Goal: Information Seeking & Learning: Learn about a topic

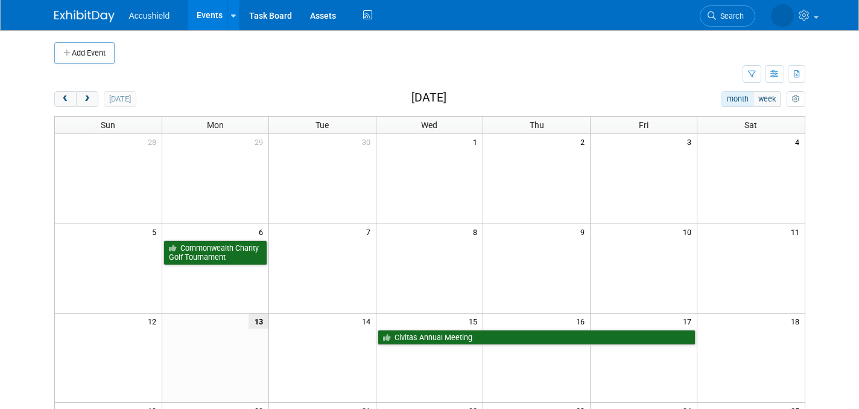
click at [79, 13] on img at bounding box center [84, 16] width 60 height 12
click at [84, 16] on img at bounding box center [84, 16] width 60 height 12
click at [708, 16] on span "Search" at bounding box center [694, 15] width 28 height 9
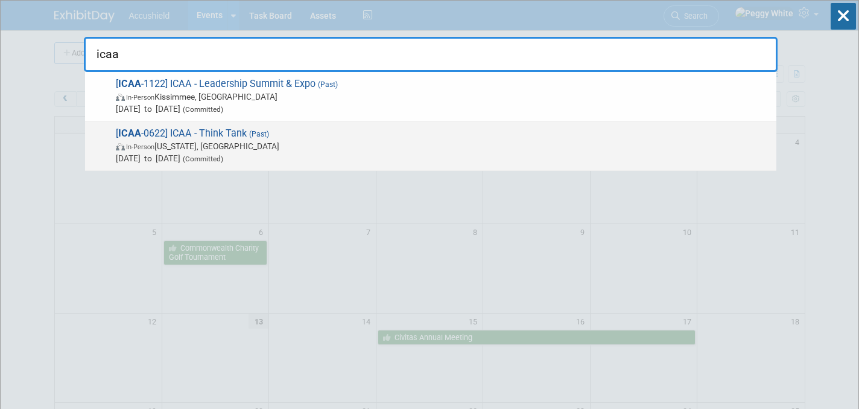
type input "icaa"
click at [185, 130] on span "[ ICAA -0622] ICAA - Think Tank (Past) In-Person Washington, DC Jun 14, 2022 to…" at bounding box center [441, 145] width 658 height 37
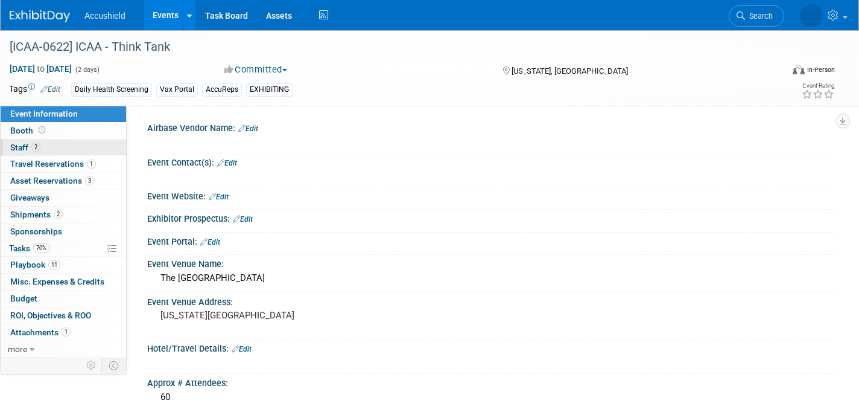
click at [25, 146] on span "Staff 2" at bounding box center [25, 147] width 30 height 10
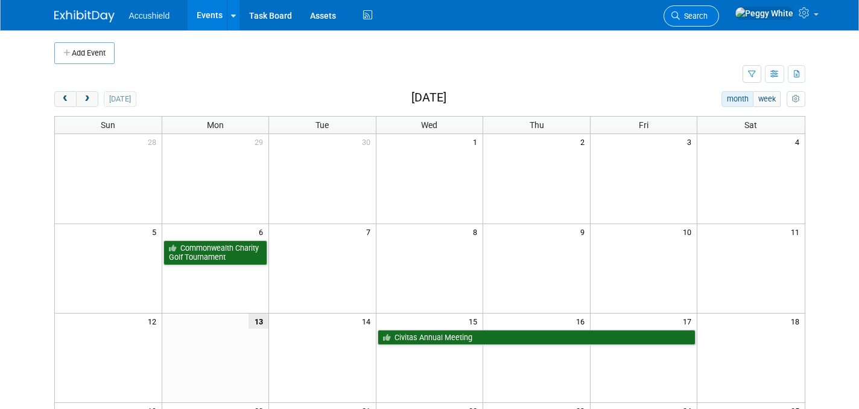
click at [708, 14] on span "Search" at bounding box center [694, 15] width 28 height 9
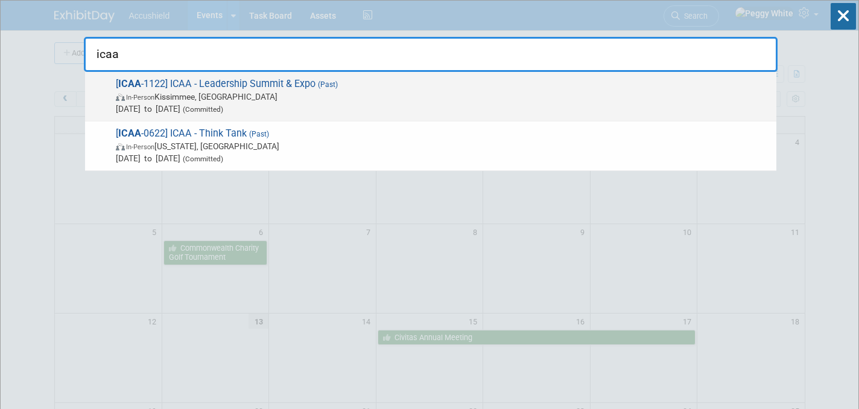
type input "icaa"
click at [210, 86] on span "[ ICAA -1122] ICAA - Leadership Summit & Expo (Past) In-Person Kissimmee, FL No…" at bounding box center [441, 96] width 658 height 37
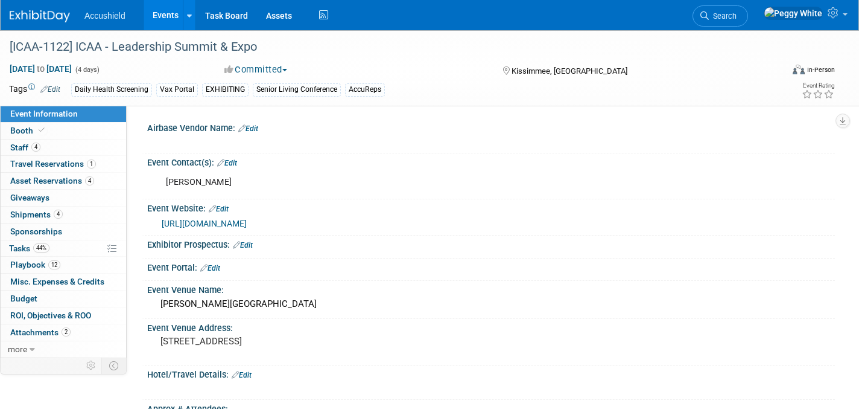
select select "Yes"
click at [20, 148] on span "Staff 4" at bounding box center [25, 147] width 30 height 10
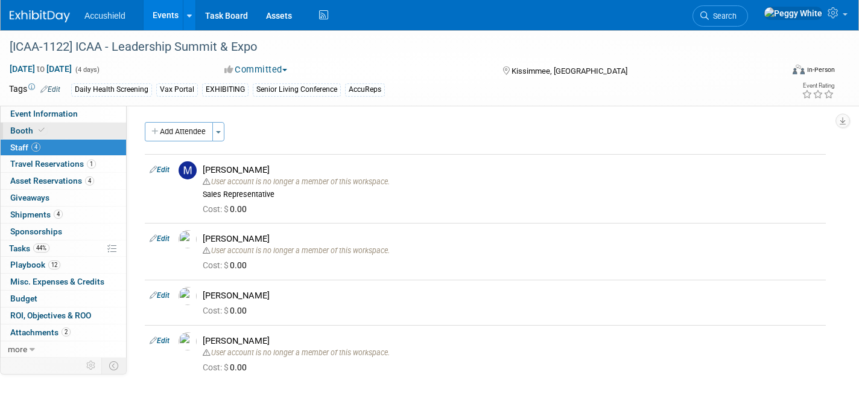
click at [30, 127] on span "Booth" at bounding box center [28, 131] width 37 height 10
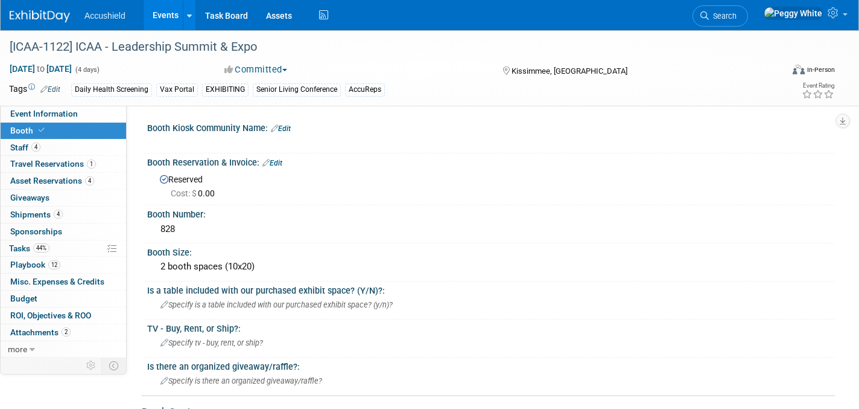
click at [41, 20] on img at bounding box center [40, 16] width 60 height 12
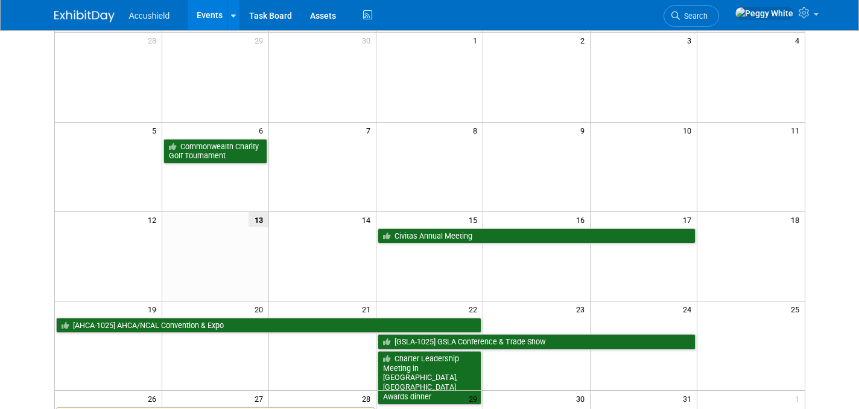
scroll to position [109, 0]
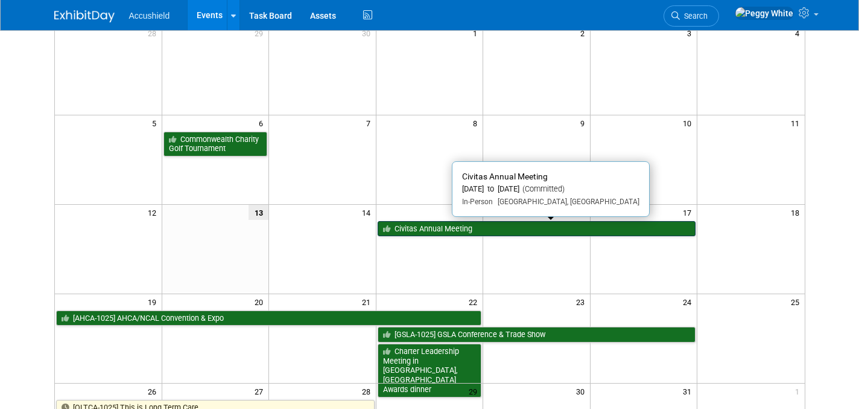
click at [519, 231] on link "Civitas Annual Meeting" at bounding box center [537, 229] width 319 height 16
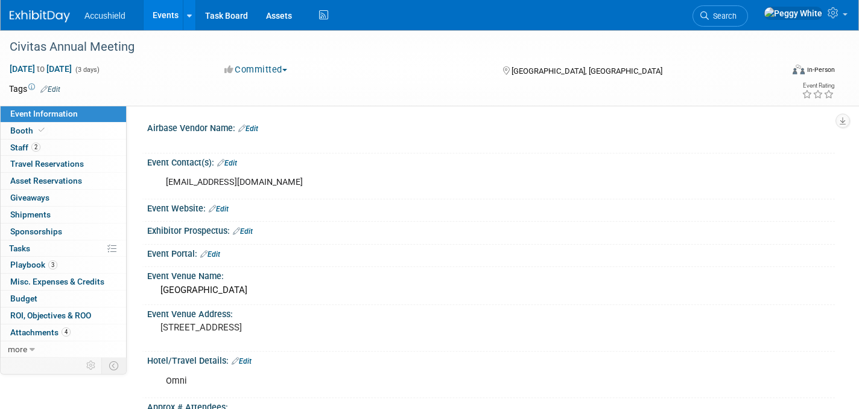
select select "Yes"
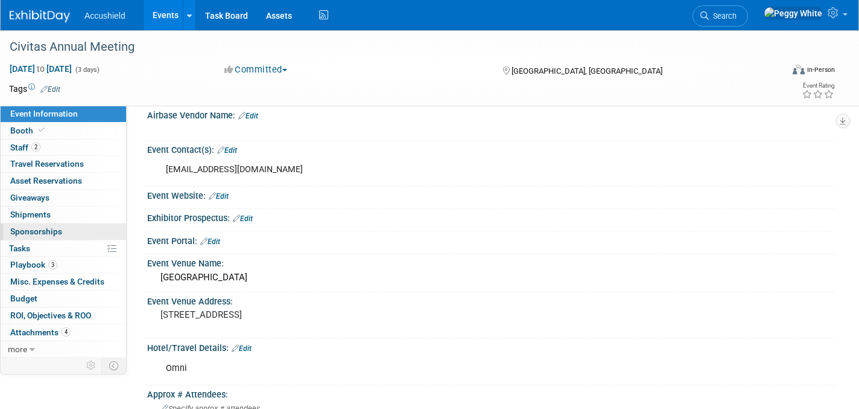
scroll to position [18, 0]
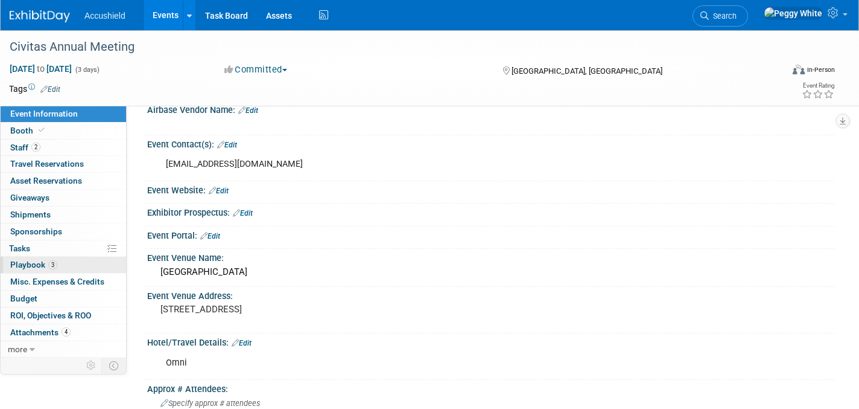
click at [14, 267] on span "Playbook 3" at bounding box center [33, 265] width 47 height 10
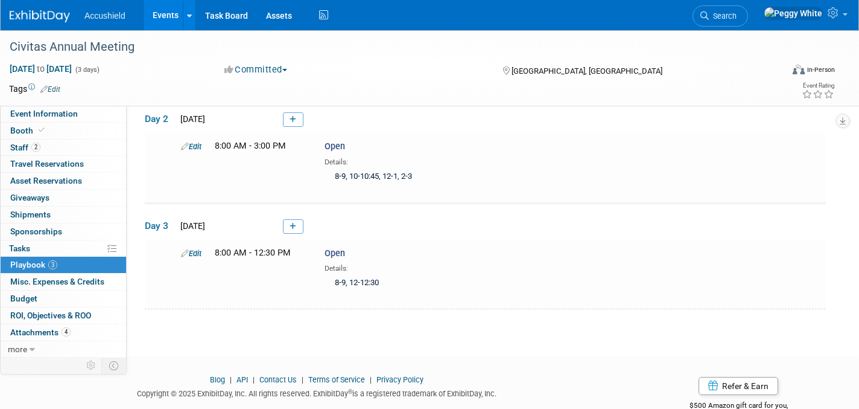
scroll to position [160, 0]
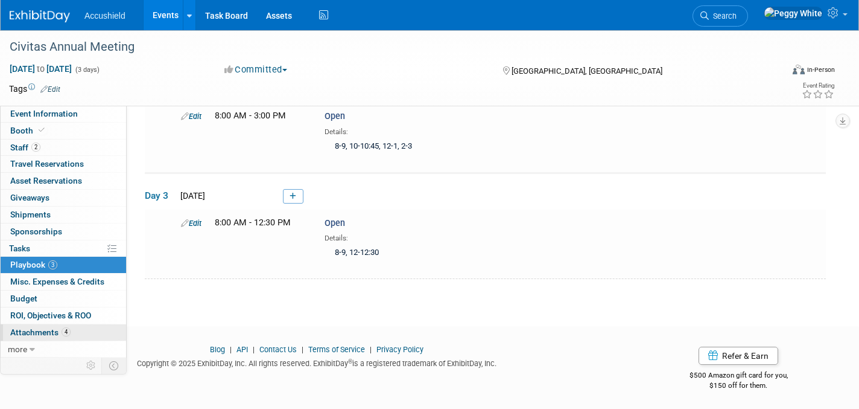
click at [32, 327] on span "Attachments 4" at bounding box center [40, 332] width 60 height 10
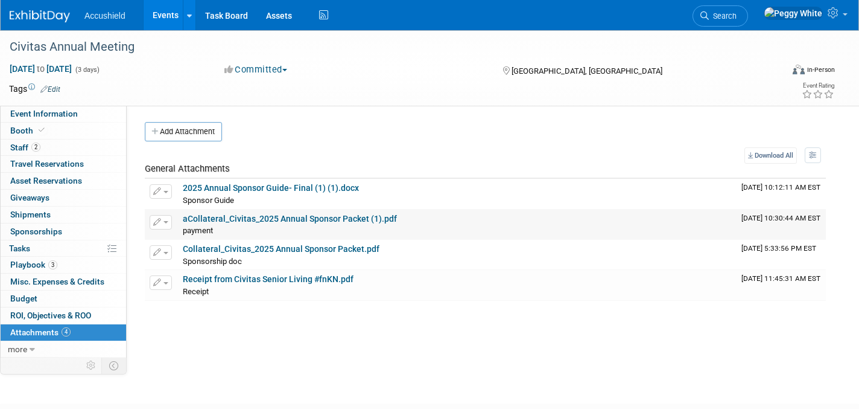
click at [218, 219] on link "aCollateral_Civitas_2025 Annual Sponsor Packet (1).pdf" at bounding box center [290, 219] width 214 height 10
click at [25, 264] on span "Playbook 3" at bounding box center [33, 265] width 47 height 10
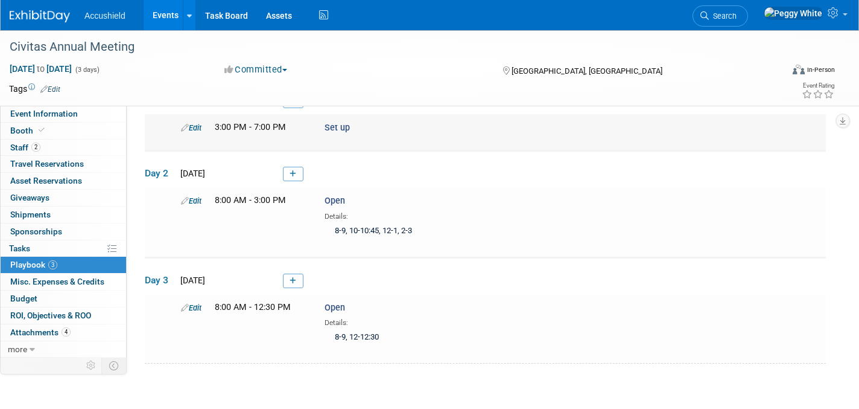
scroll to position [160, 0]
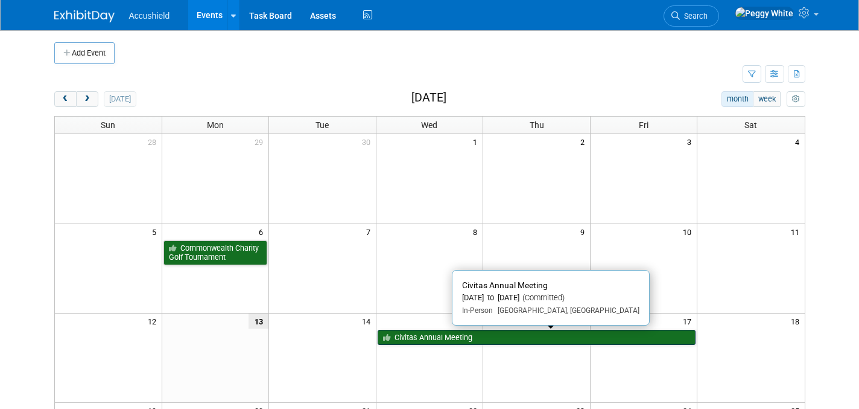
click at [428, 331] on link "Civitas Annual Meeting" at bounding box center [537, 338] width 319 height 16
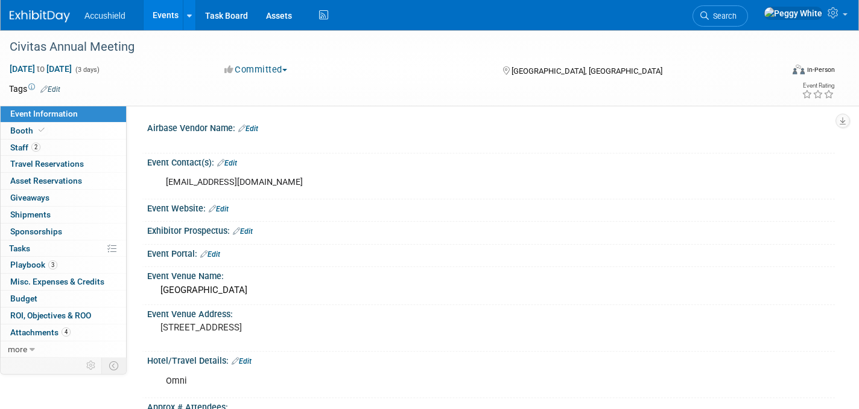
select select "Yes"
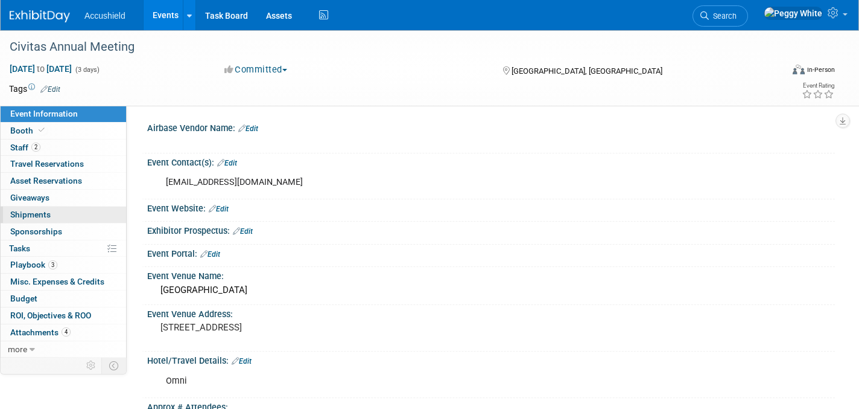
click at [65, 216] on link "0 Shipments 0" at bounding box center [64, 214] width 126 height 16
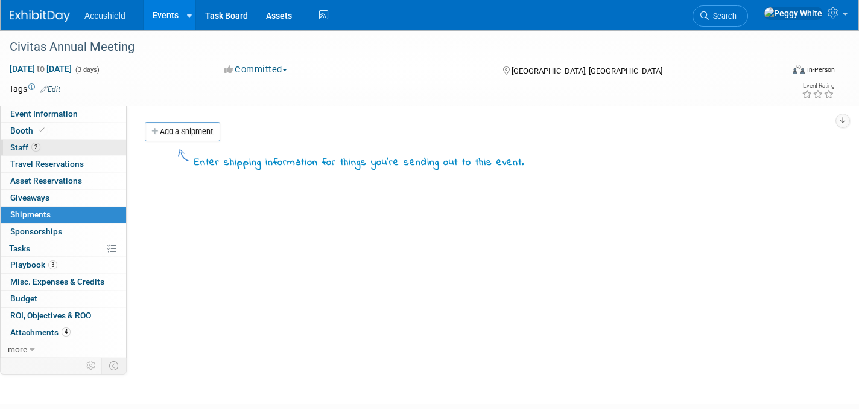
click at [15, 144] on span "Staff 2" at bounding box center [25, 147] width 30 height 10
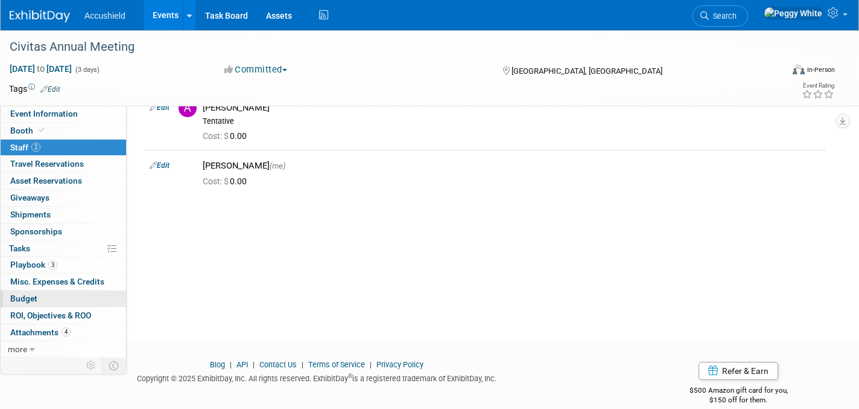
scroll to position [79, 0]
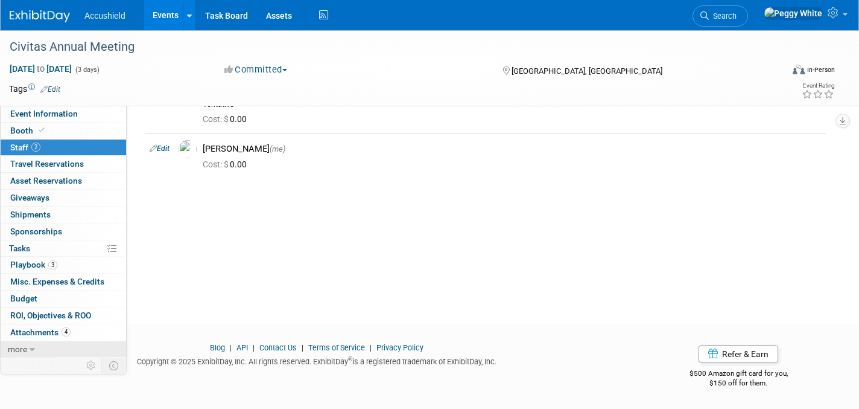
click at [27, 349] on link "more" at bounding box center [64, 349] width 126 height 16
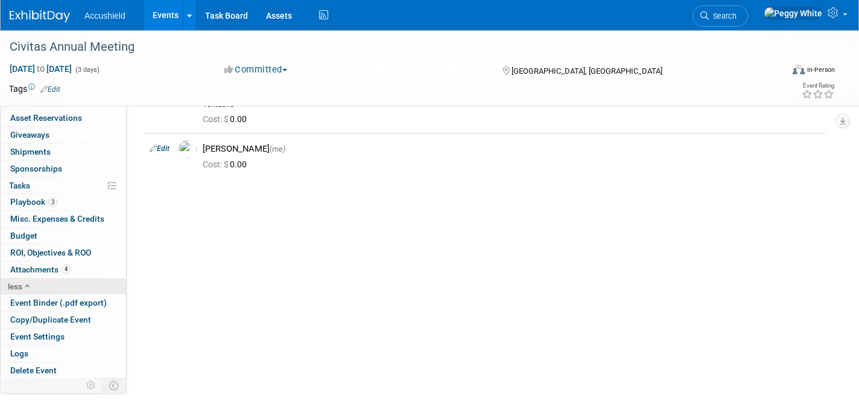
scroll to position [64, 0]
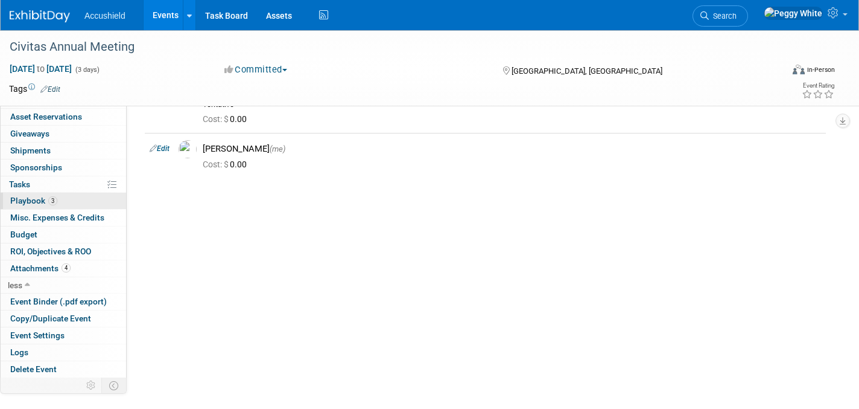
click at [35, 198] on span "Playbook 3" at bounding box center [33, 201] width 47 height 10
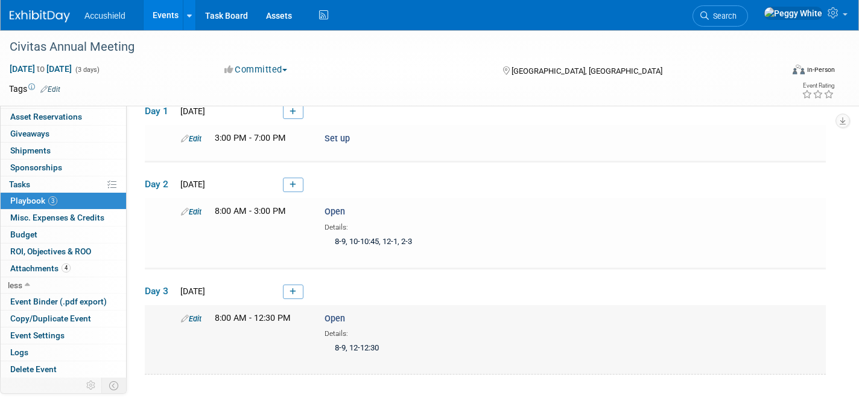
scroll to position [0, 0]
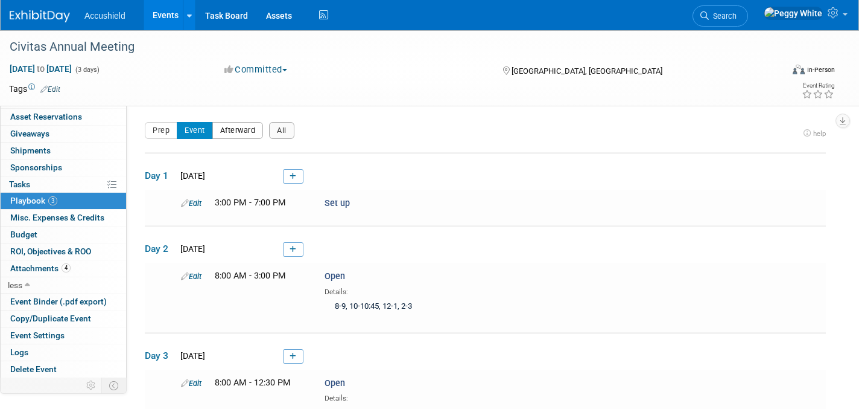
click at [237, 129] on button "Afterward" at bounding box center [237, 130] width 51 height 17
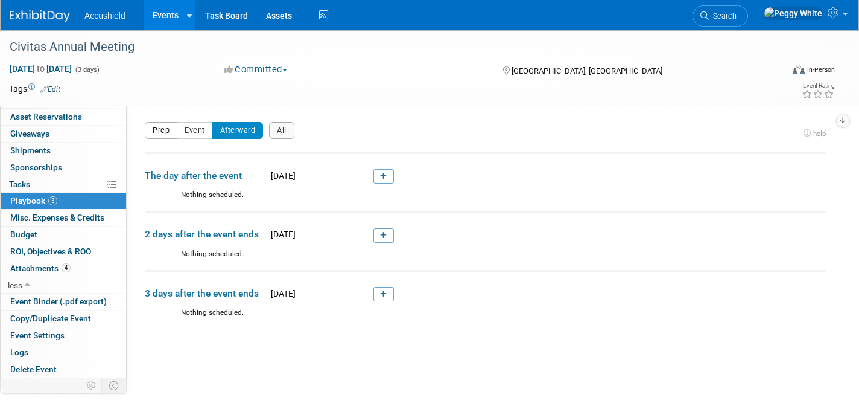
click at [161, 130] on button "Prep" at bounding box center [161, 130] width 33 height 17
